Goal: Browse casually

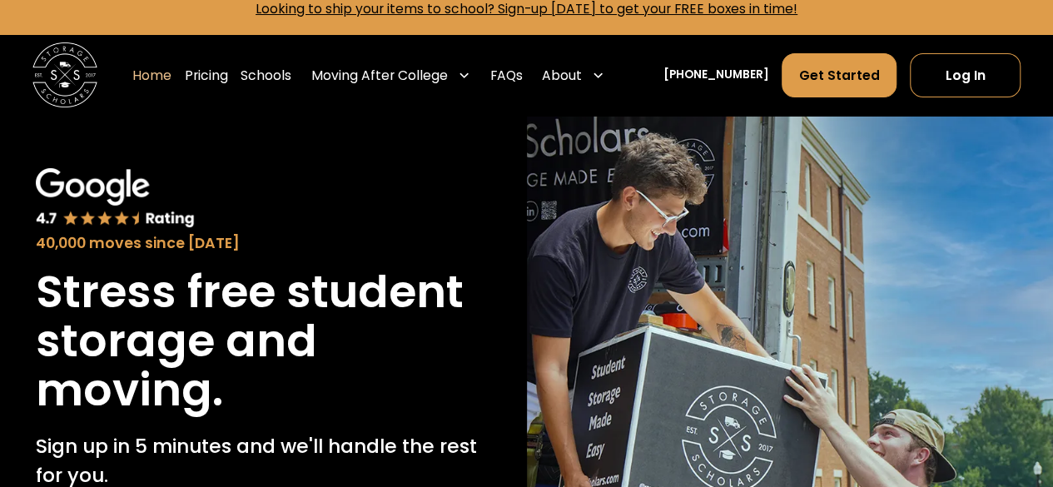
scroll to position [17, 0]
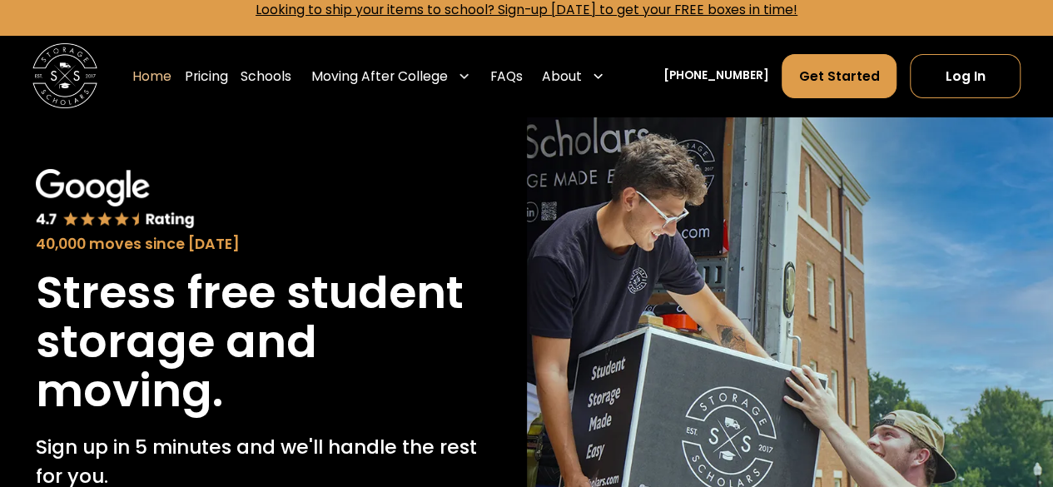
click at [368, 175] on div "40,000 moves since [DATE]" at bounding box center [263, 212] width 455 height 87
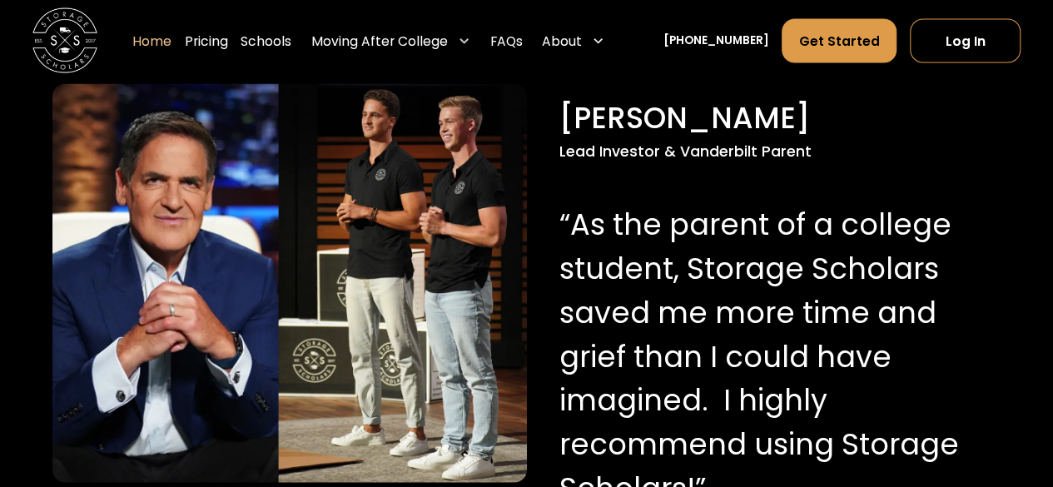
scroll to position [1621, 0]
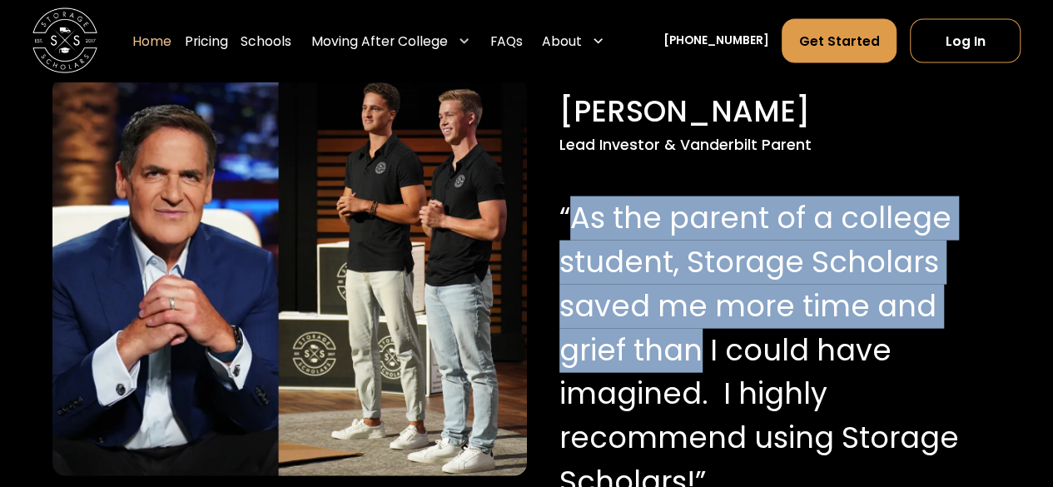
drag, startPoint x: 576, startPoint y: 224, endPoint x: 692, endPoint y: 355, distance: 175.1
click at [692, 355] on p "“As the parent of a college student, Storage Scholars saved me more time and gr…" at bounding box center [776, 349] width 434 height 307
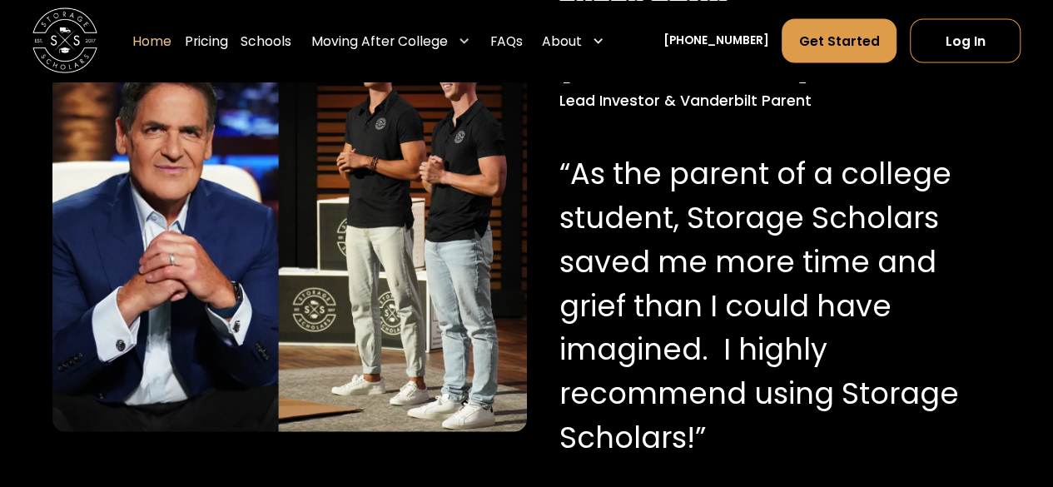
scroll to position [1666, 0]
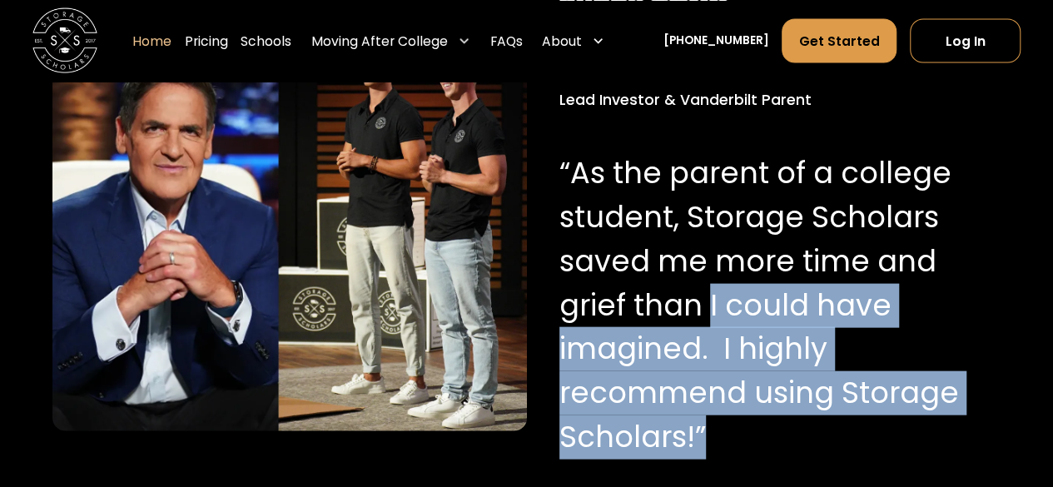
drag, startPoint x: 707, startPoint y: 307, endPoint x: 797, endPoint y: 424, distance: 147.7
click at [797, 424] on p "“As the parent of a college student, Storage Scholars saved me more time and gr…" at bounding box center [776, 304] width 434 height 307
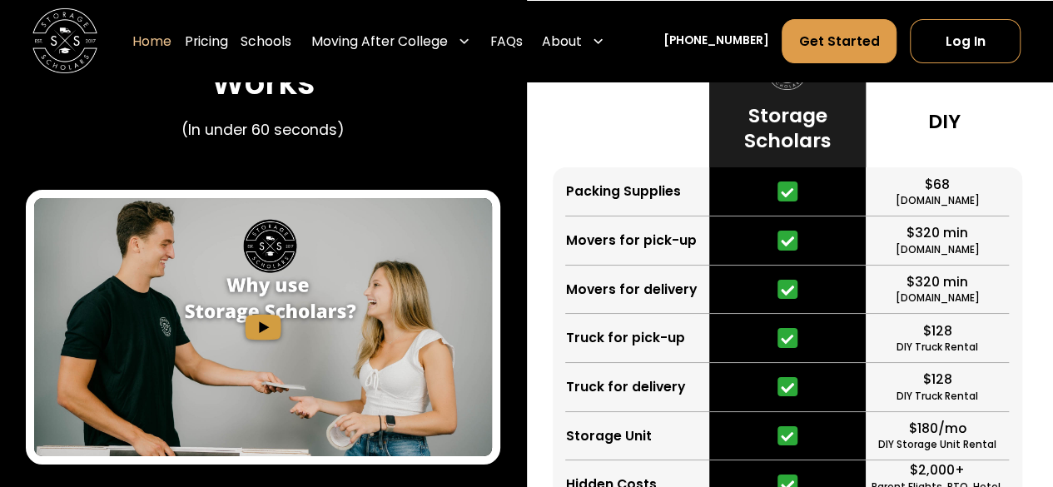
scroll to position [3033, 0]
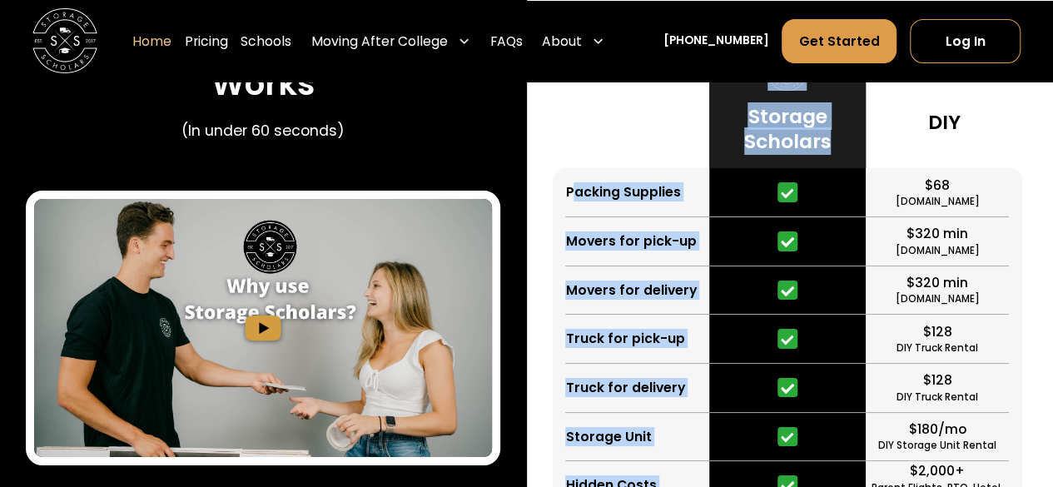
drag, startPoint x: 571, startPoint y: 192, endPoint x: 854, endPoint y: 137, distance: 288.2
click at [854, 137] on div "Packing Supplies Movers for pick-up Movers for delivery Truck for pick-up Truck…" at bounding box center [790, 308] width 474 height 540
click at [854, 137] on div "Storage Scholars" at bounding box center [787, 103] width 156 height 130
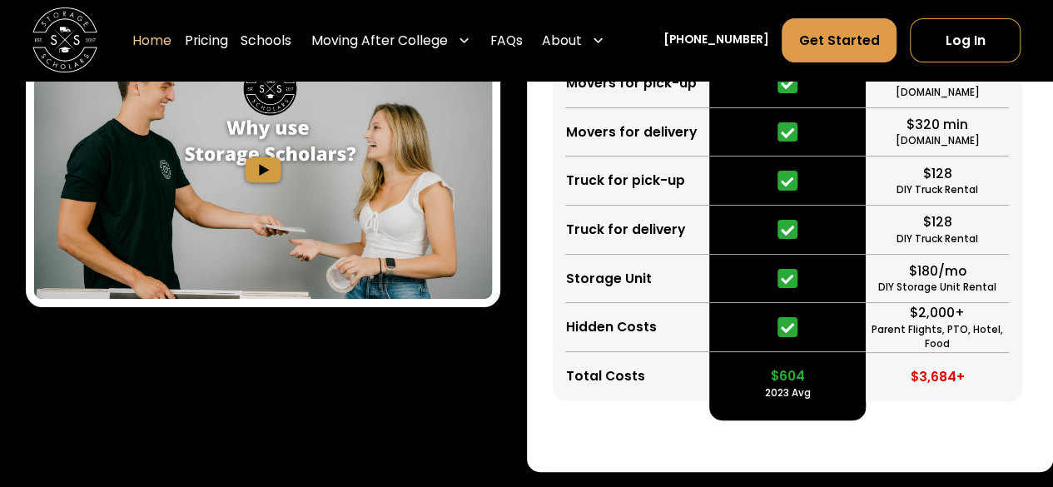
scroll to position [3192, 0]
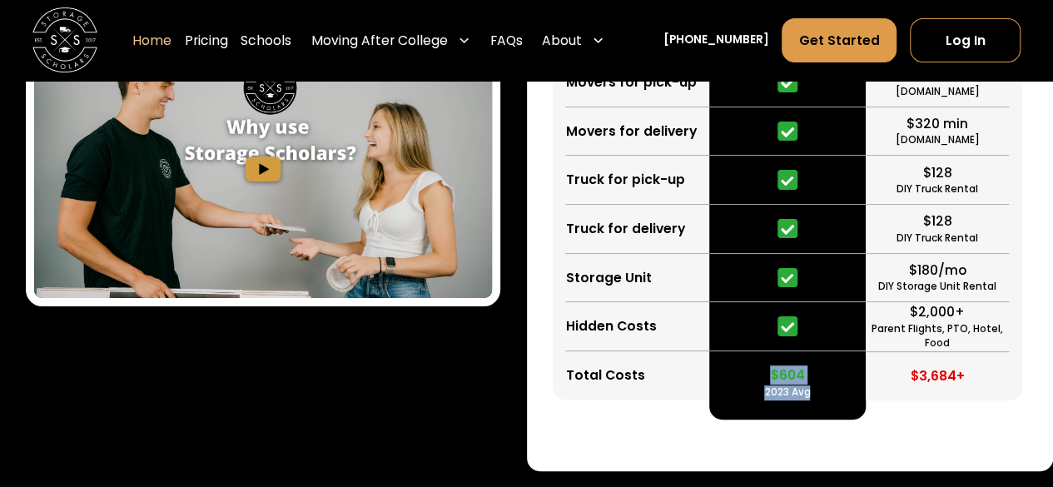
drag, startPoint x: 816, startPoint y: 391, endPoint x: 767, endPoint y: 377, distance: 50.3
click at [767, 377] on div "$604 2023 Avg" at bounding box center [787, 375] width 156 height 49
click at [744, 376] on div "$604 2023 Avg" at bounding box center [787, 375] width 156 height 49
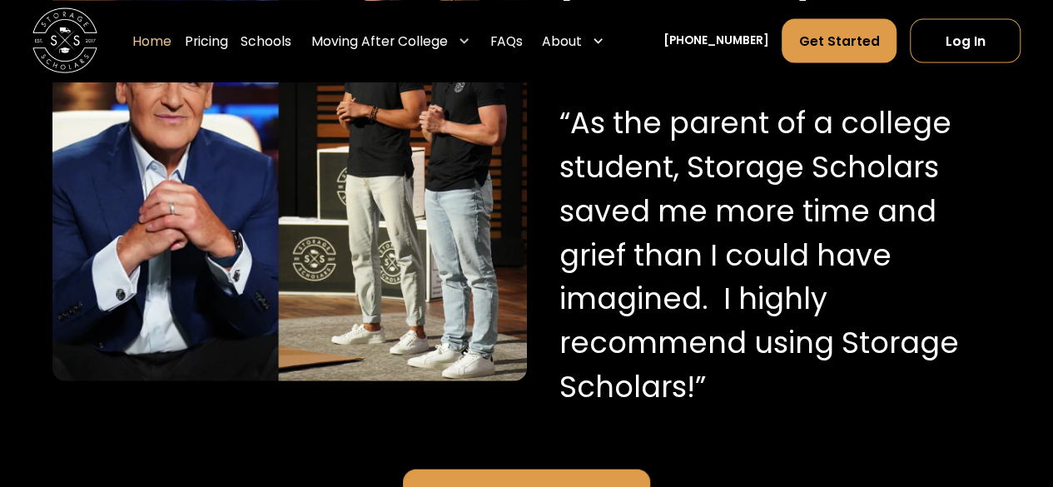
scroll to position [1715, 0]
